Goal: Transaction & Acquisition: Purchase product/service

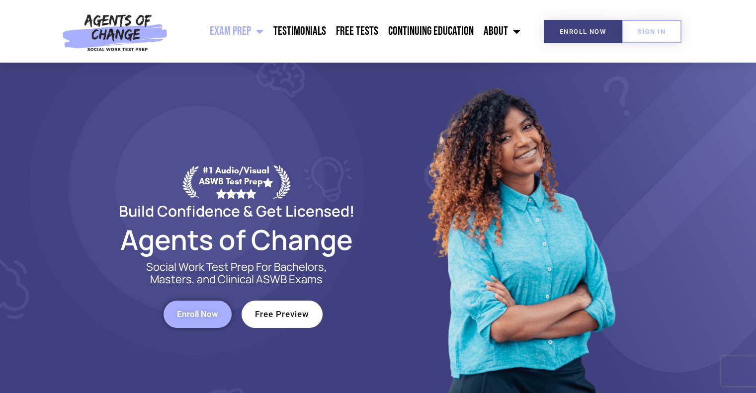
click at [200, 311] on span "Enroll Now" at bounding box center [197, 314] width 41 height 8
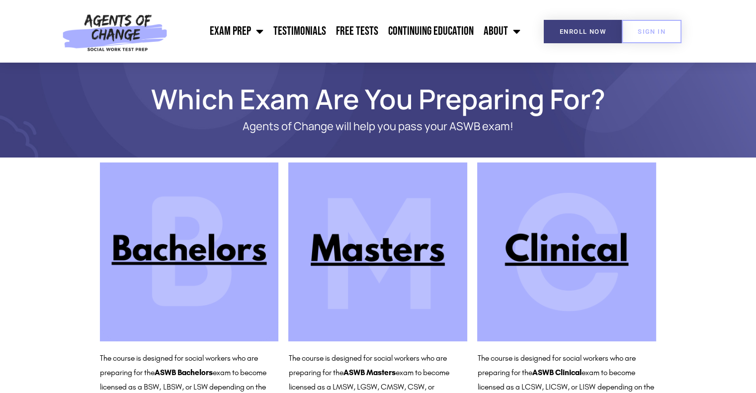
scroll to position [45, 0]
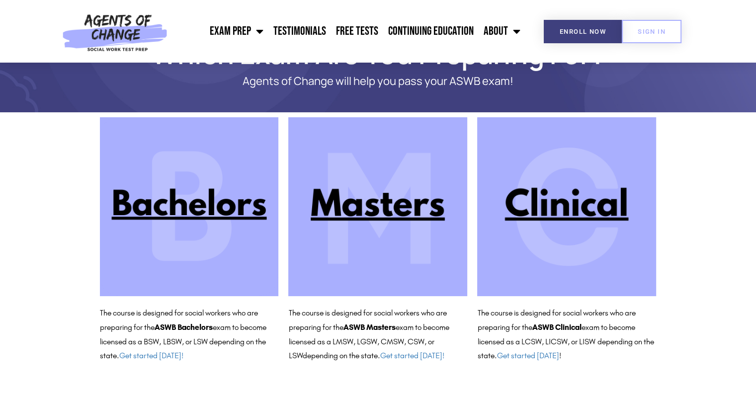
click at [399, 229] on img at bounding box center [377, 206] width 179 height 179
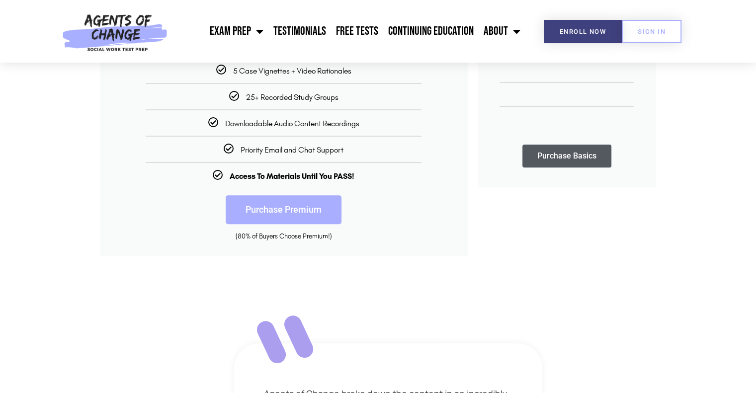
scroll to position [323, 0]
click at [296, 215] on link "Purchase Premium" at bounding box center [284, 208] width 116 height 29
